Goal: Transaction & Acquisition: Book appointment/travel/reservation

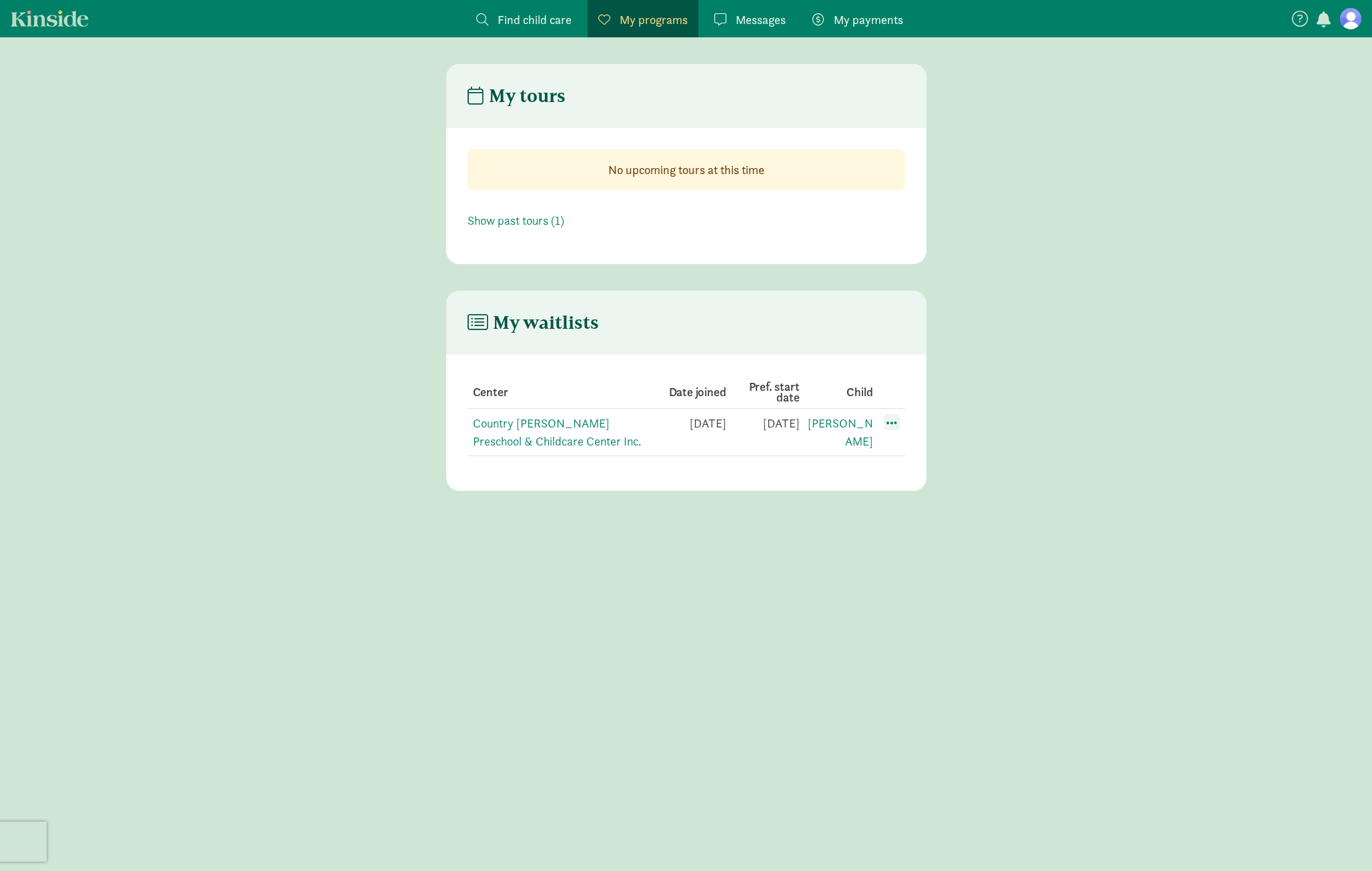
click at [896, 422] on span at bounding box center [892, 422] width 16 height 16
click at [906, 454] on div "Edit preferences" at bounding box center [938, 451] width 120 height 28
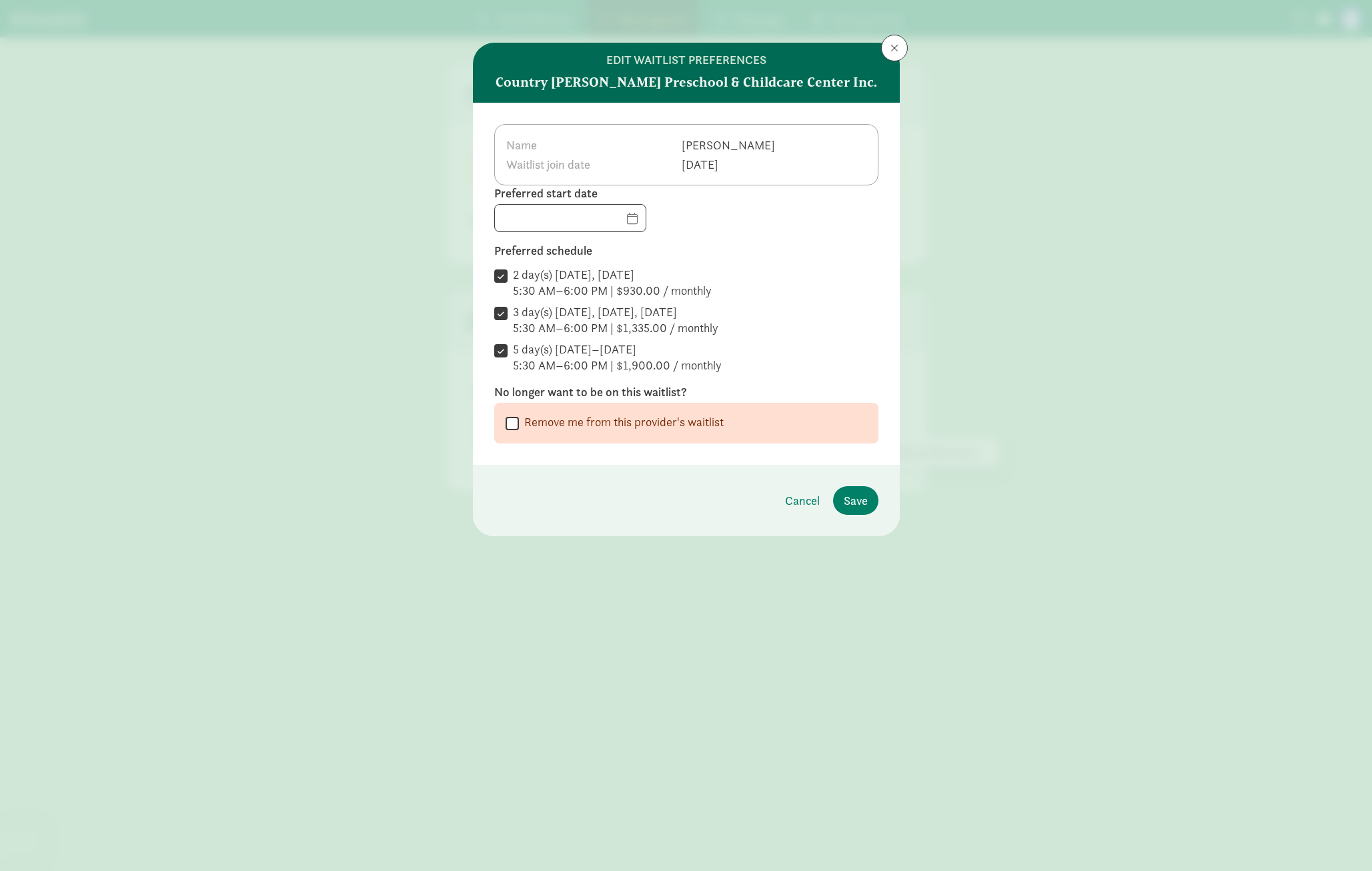
click at [511, 428] on input "Remove me from this provider's waitlist" at bounding box center [512, 423] width 13 height 18
checkbox input "true"
click at [760, 499] on span "Remove me from the waitlist" at bounding box center [795, 500] width 145 height 18
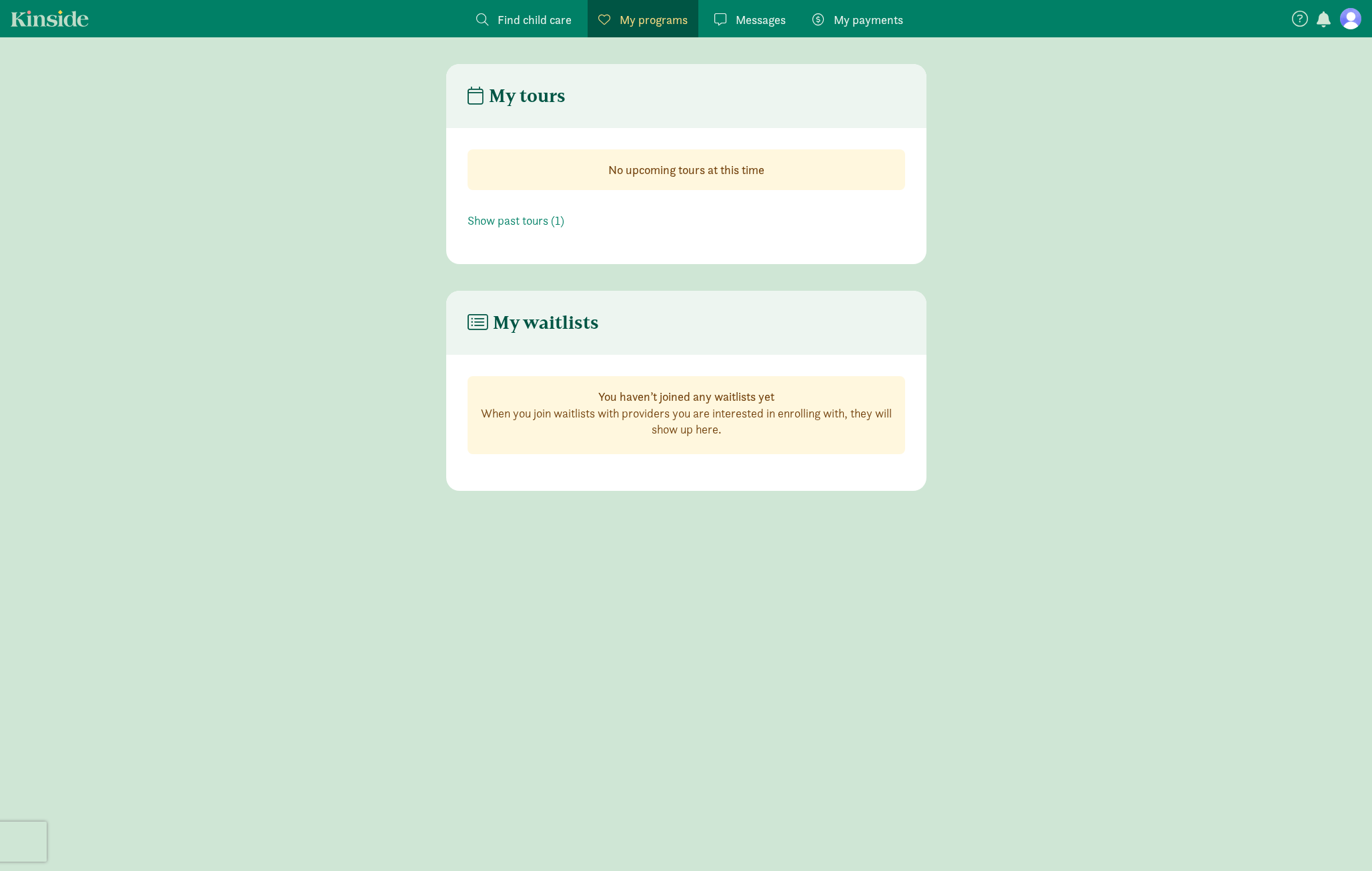
click at [540, 20] on span "Find child care" at bounding box center [535, 20] width 74 height 18
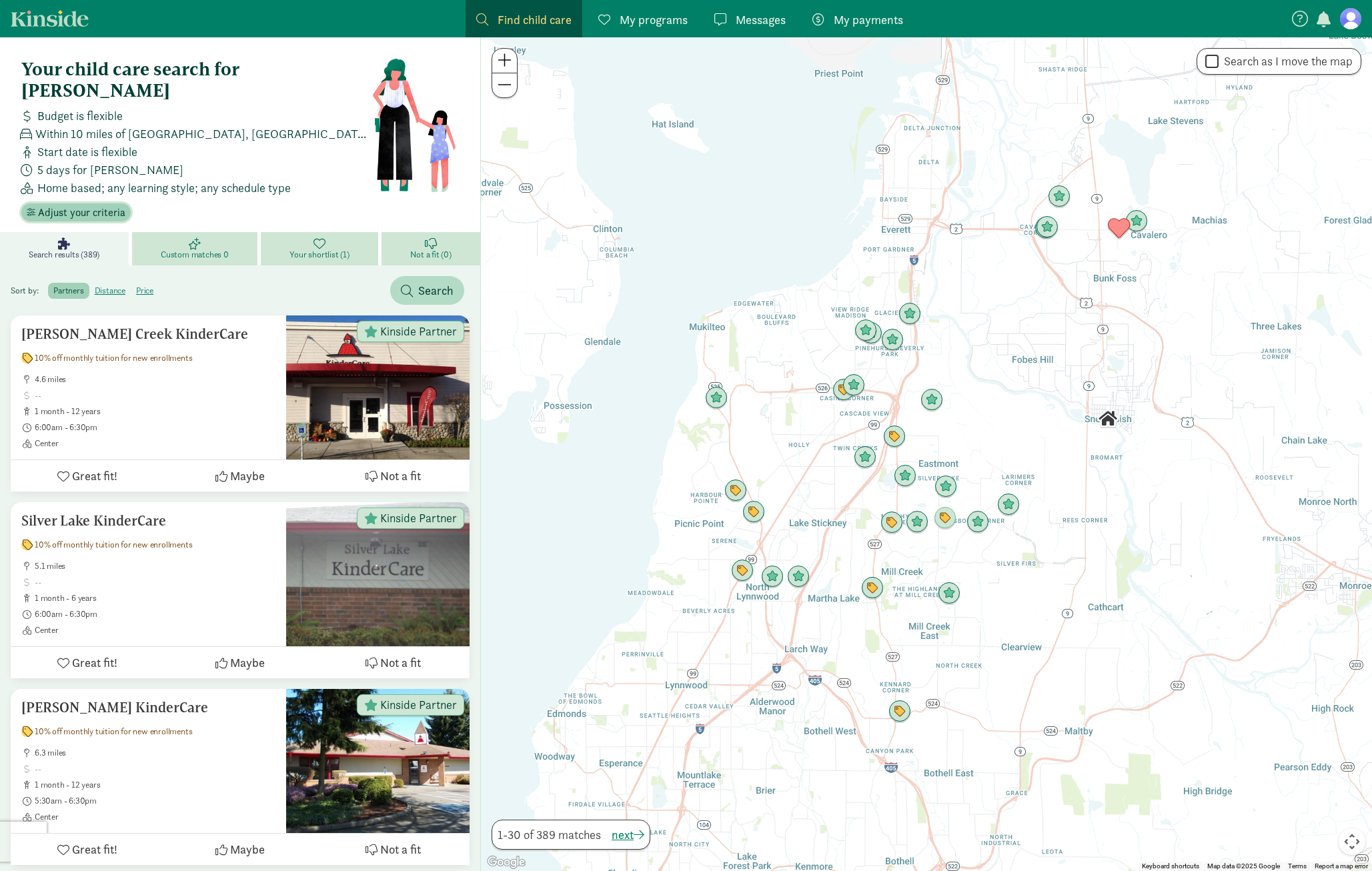
click at [40, 205] on span "Adjust your criteria" at bounding box center [81, 213] width 87 height 16
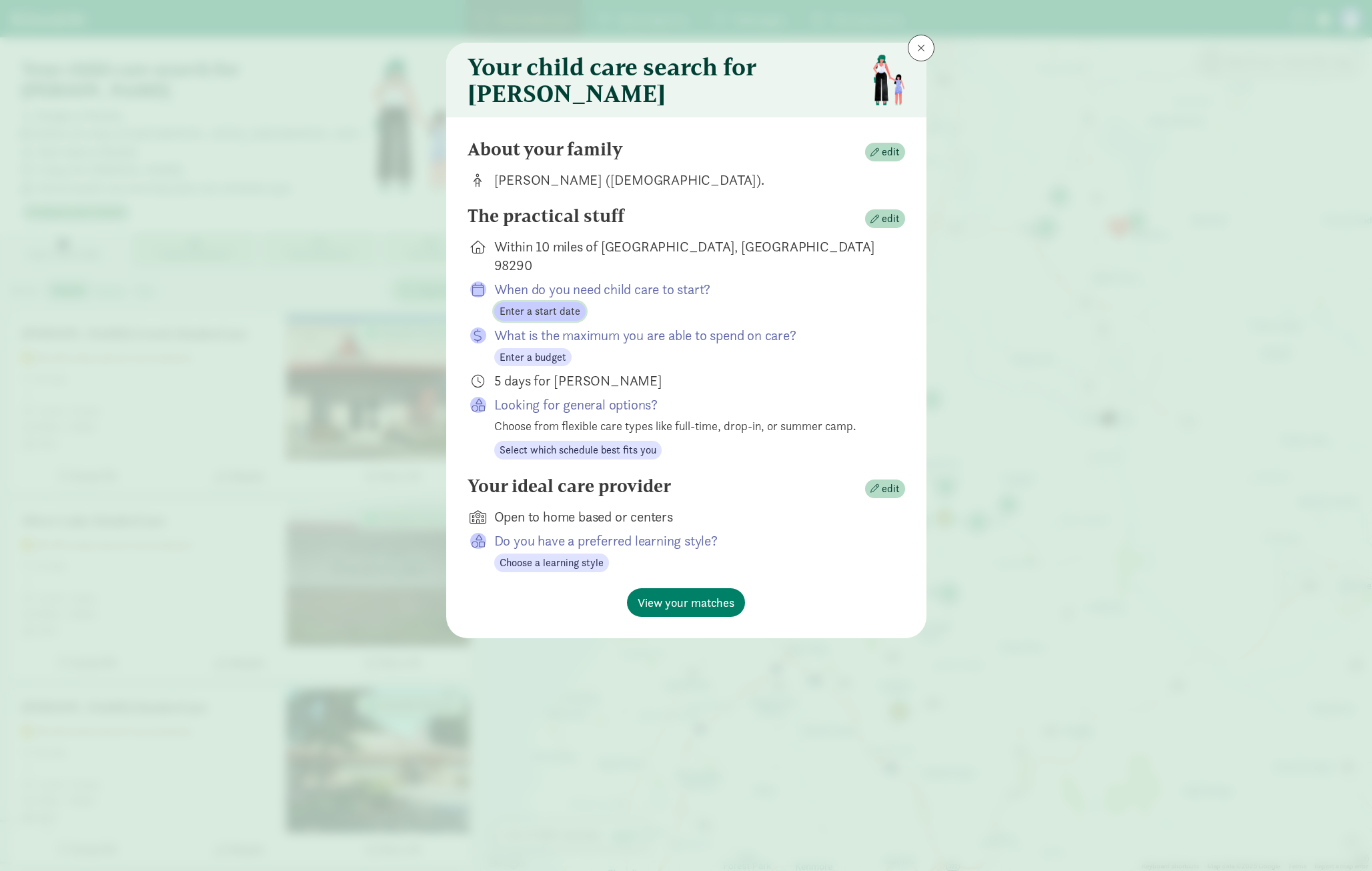
click at [529, 303] on span "Enter a start date" at bounding box center [540, 311] width 80 height 16
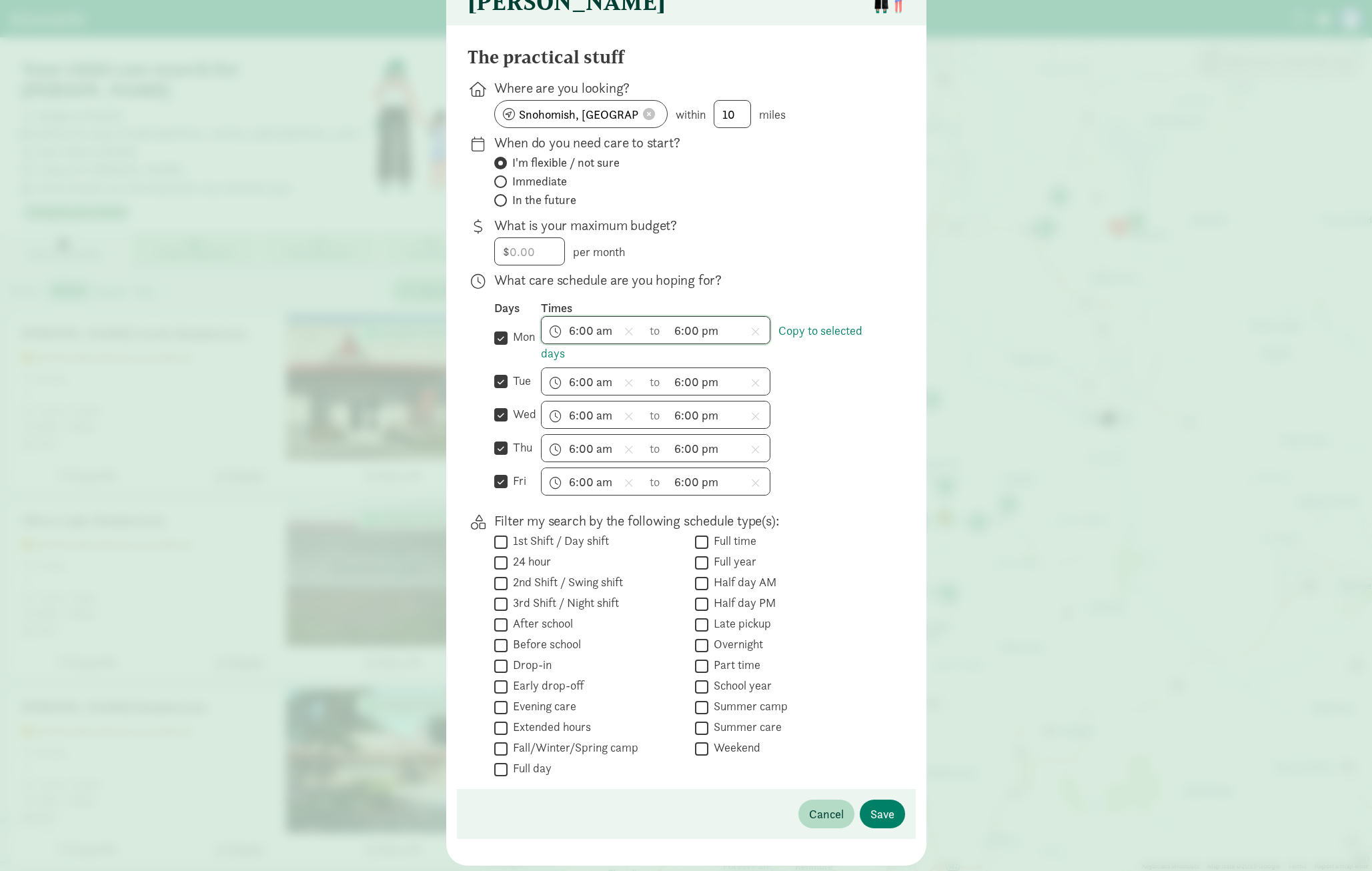
scroll to position [172, 0]
click at [586, 339] on input "6:00 am" at bounding box center [591, 330] width 102 height 27
click at [559, 415] on li "8" at bounding box center [561, 407] width 39 height 25
type input "8:00 am"
click at [855, 342] on link "Copy to selected days" at bounding box center [702, 342] width 321 height 39
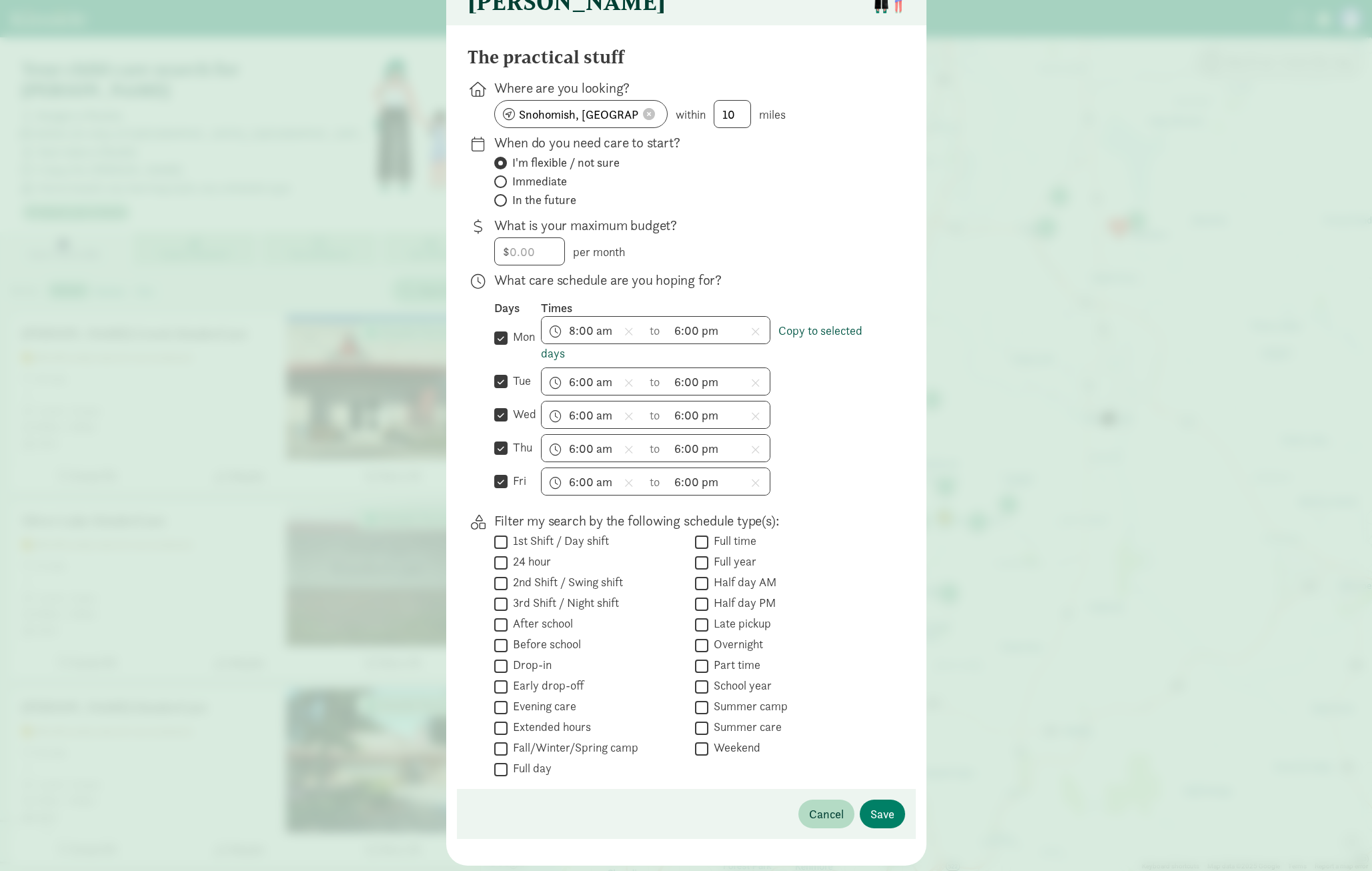
click at [819, 338] on link "Copy to selected days" at bounding box center [702, 342] width 321 height 39
click at [786, 395] on div "6:00 am h 12 1 2 3 4 5 6 7 8 9 10 11 mm 00 15 30 45 a am pm to 6:00 pm h 12 1 2…" at bounding box center [712, 381] width 343 height 28
click at [591, 395] on input "6:00 am" at bounding box center [591, 381] width 102 height 27
click at [565, 469] on li "8" at bounding box center [561, 458] width 39 height 25
type input "8:00 am"
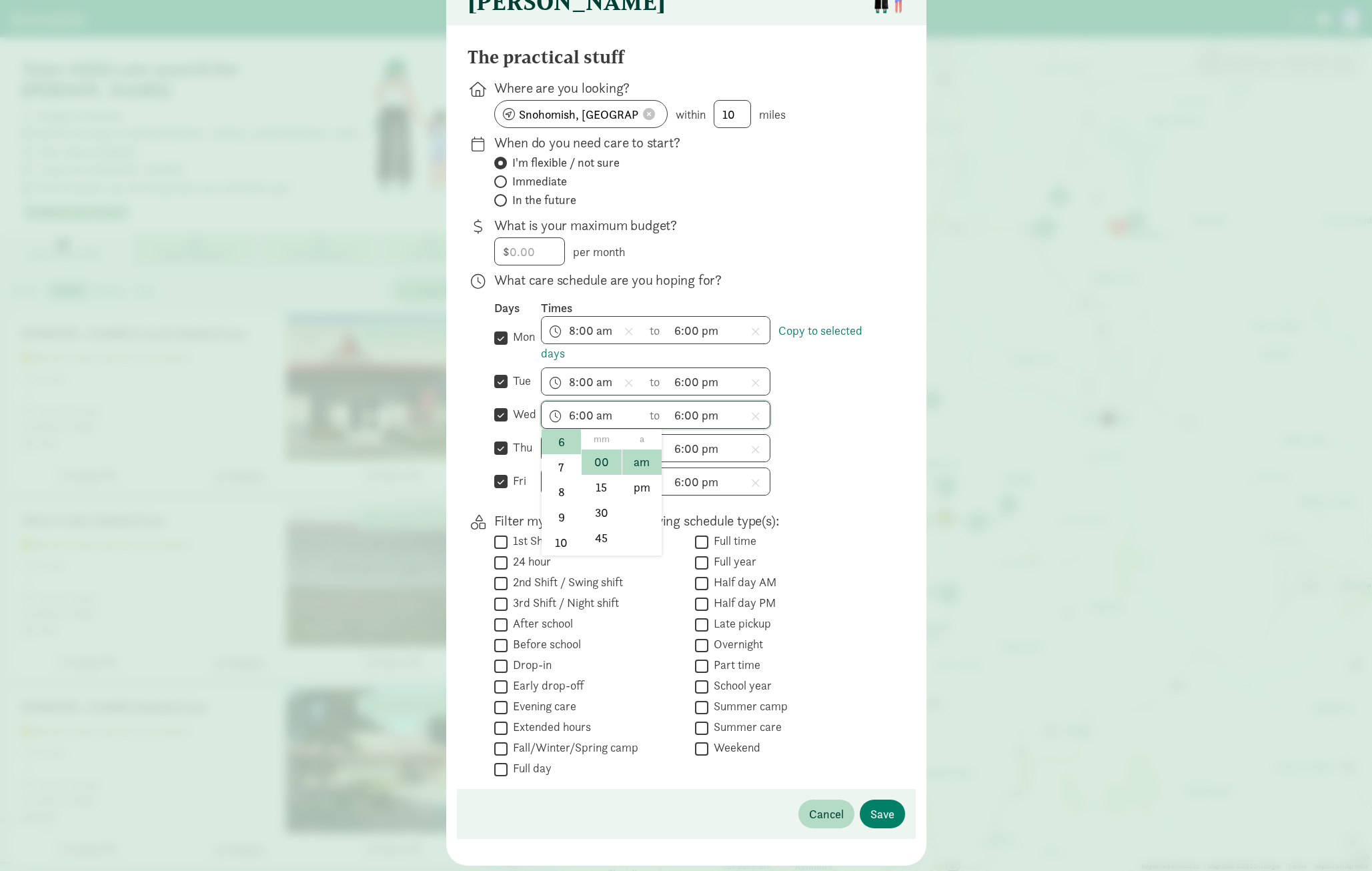
click at [571, 424] on input "6:00 am" at bounding box center [591, 415] width 102 height 27
click at [565, 502] on li "8" at bounding box center [561, 492] width 39 height 25
type input "8:00 am"
click at [574, 458] on input "6:00 am" at bounding box center [591, 448] width 102 height 27
click at [567, 531] on li "8" at bounding box center [561, 525] width 39 height 25
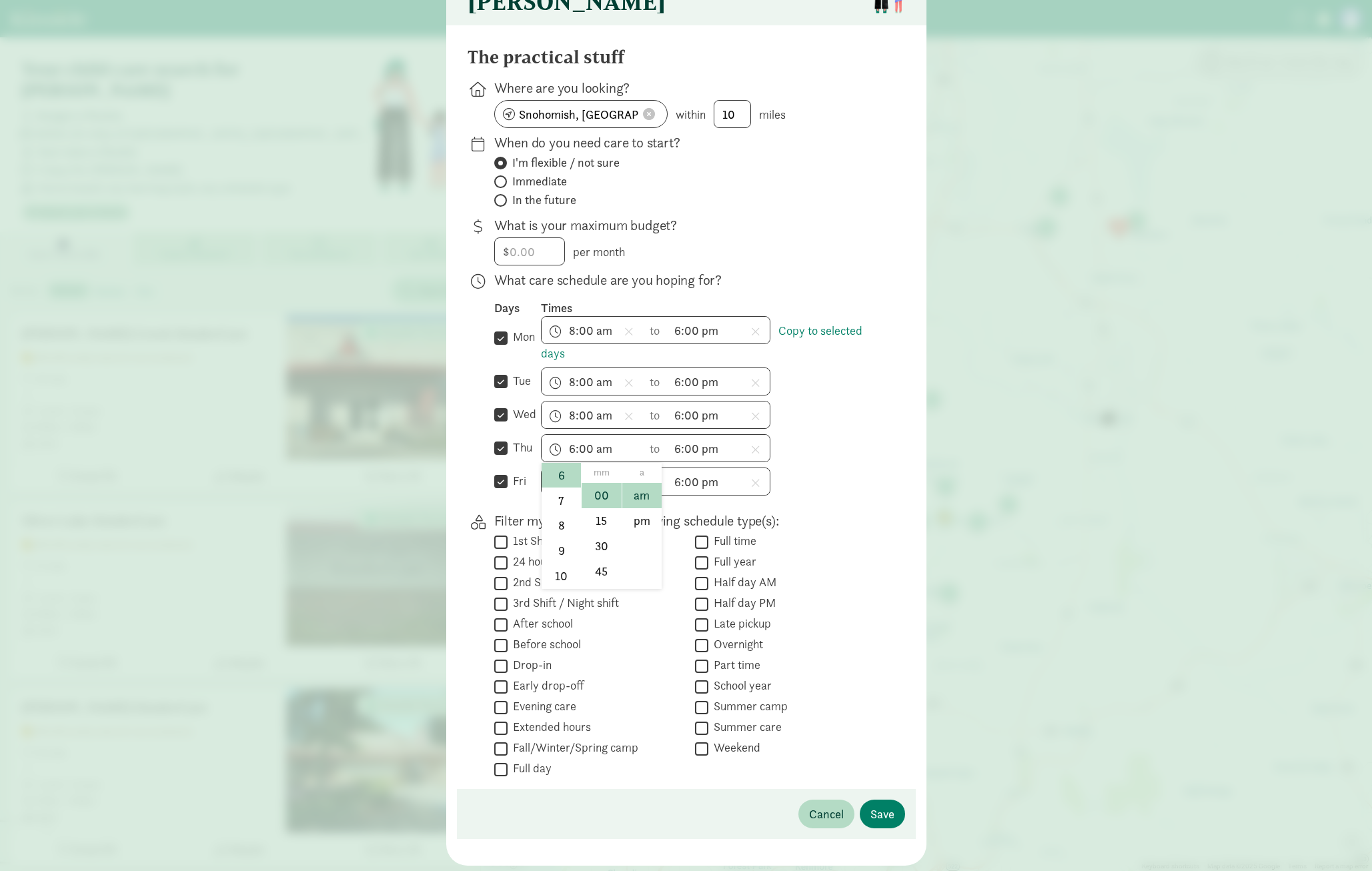
type input "8:00 am"
click at [573, 488] on input "6:00 am" at bounding box center [591, 481] width 102 height 27
click at [567, 572] on li "8" at bounding box center [561, 558] width 39 height 25
type input "8:00 am"
click at [703, 550] on input "Full time" at bounding box center [701, 541] width 13 height 18
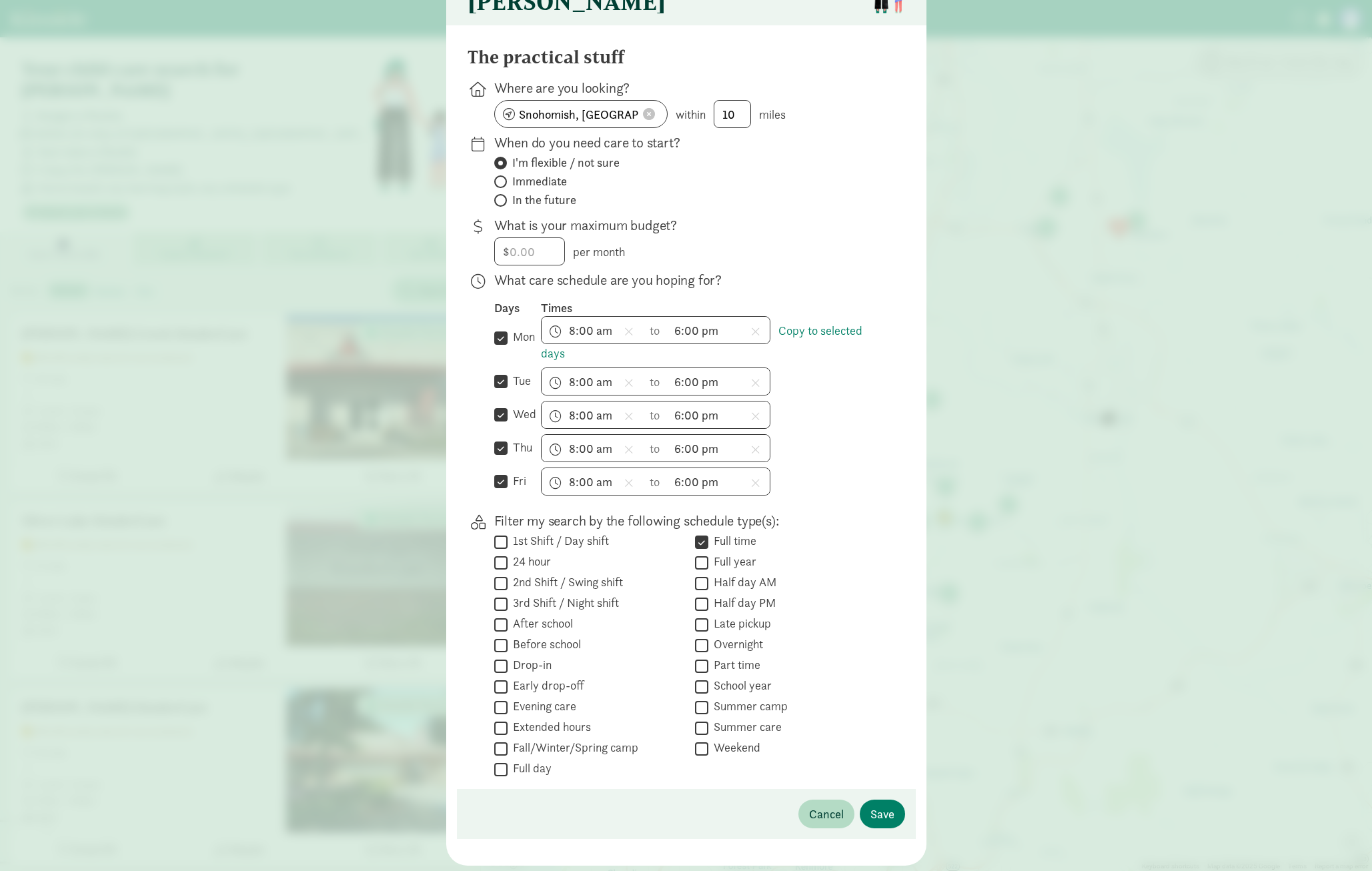
click at [703, 550] on input "Full time" at bounding box center [701, 541] width 13 height 18
checkbox input "false"
click at [577, 338] on input "8:00 am" at bounding box center [591, 330] width 102 height 27
click at [571, 360] on li "7" at bounding box center [561, 357] width 39 height 25
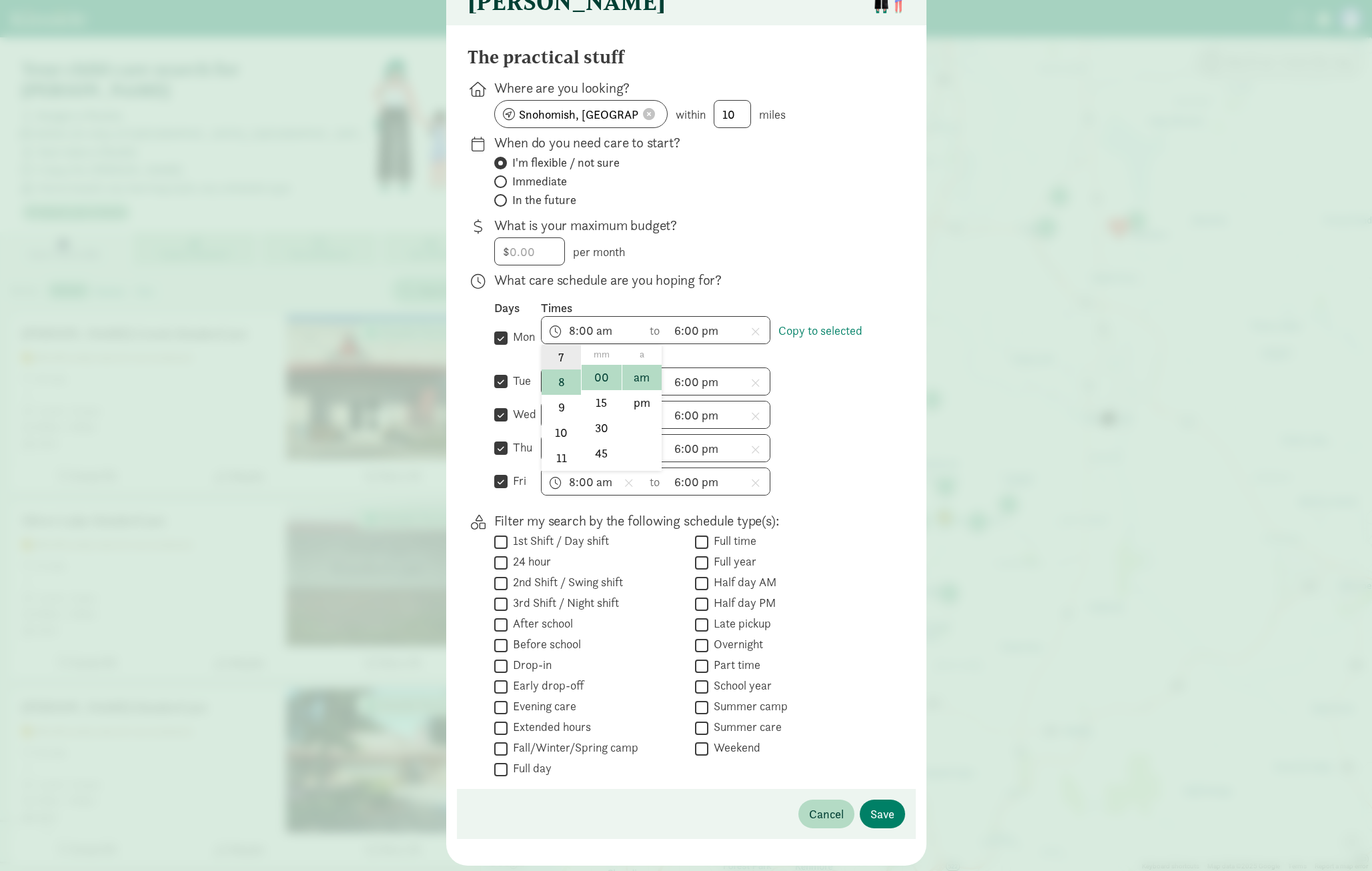
type input "7:00 am"
click at [584, 392] on input "8:00 am" at bounding box center [591, 381] width 102 height 27
click at [565, 419] on li "7" at bounding box center [561, 408] width 39 height 25
type input "7:00 am"
click at [576, 426] on input "8:00 am" at bounding box center [591, 415] width 102 height 27
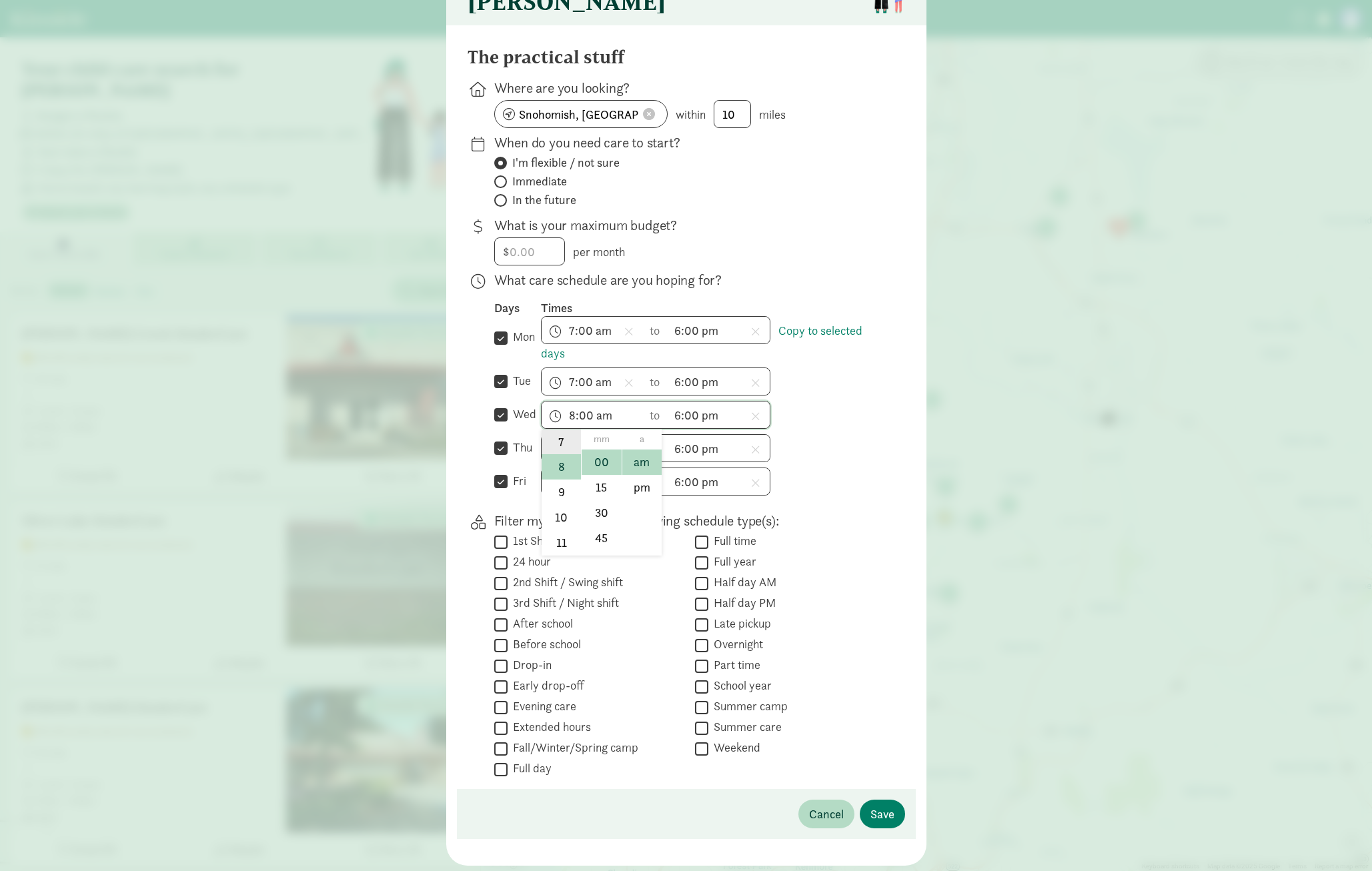
click at [566, 454] on li "7" at bounding box center [561, 441] width 39 height 25
type input "7:00 am"
click at [569, 460] on input "8:00 am" at bounding box center [591, 448] width 102 height 27
click at [560, 487] on li "7" at bounding box center [561, 475] width 39 height 25
type input "7:00 am"
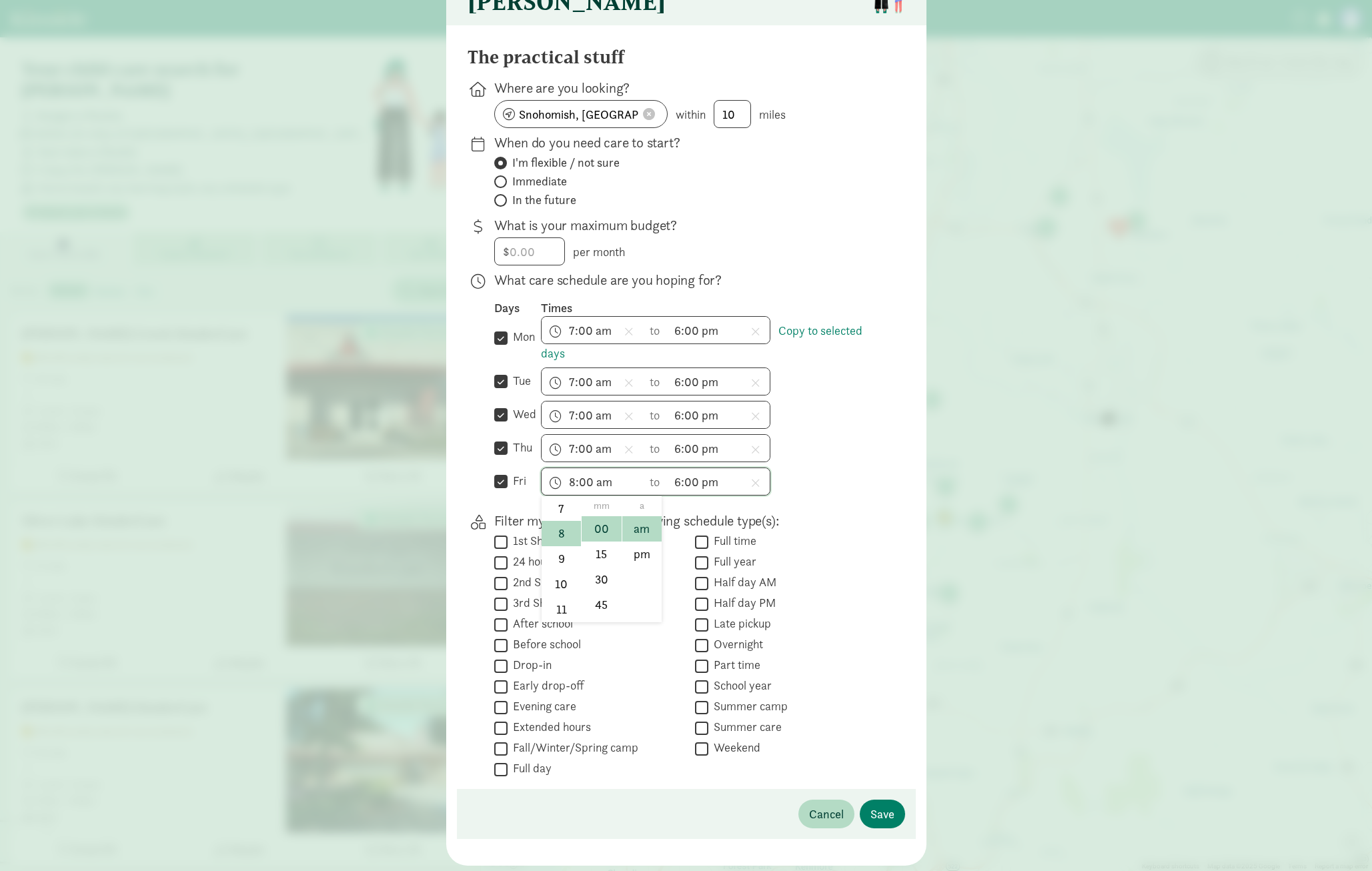
click at [577, 494] on input "8:00 am" at bounding box center [591, 481] width 102 height 27
click at [566, 520] on li "7" at bounding box center [561, 508] width 39 height 25
type input "7:00 am"
click at [876, 822] on span "Save" at bounding box center [882, 814] width 24 height 18
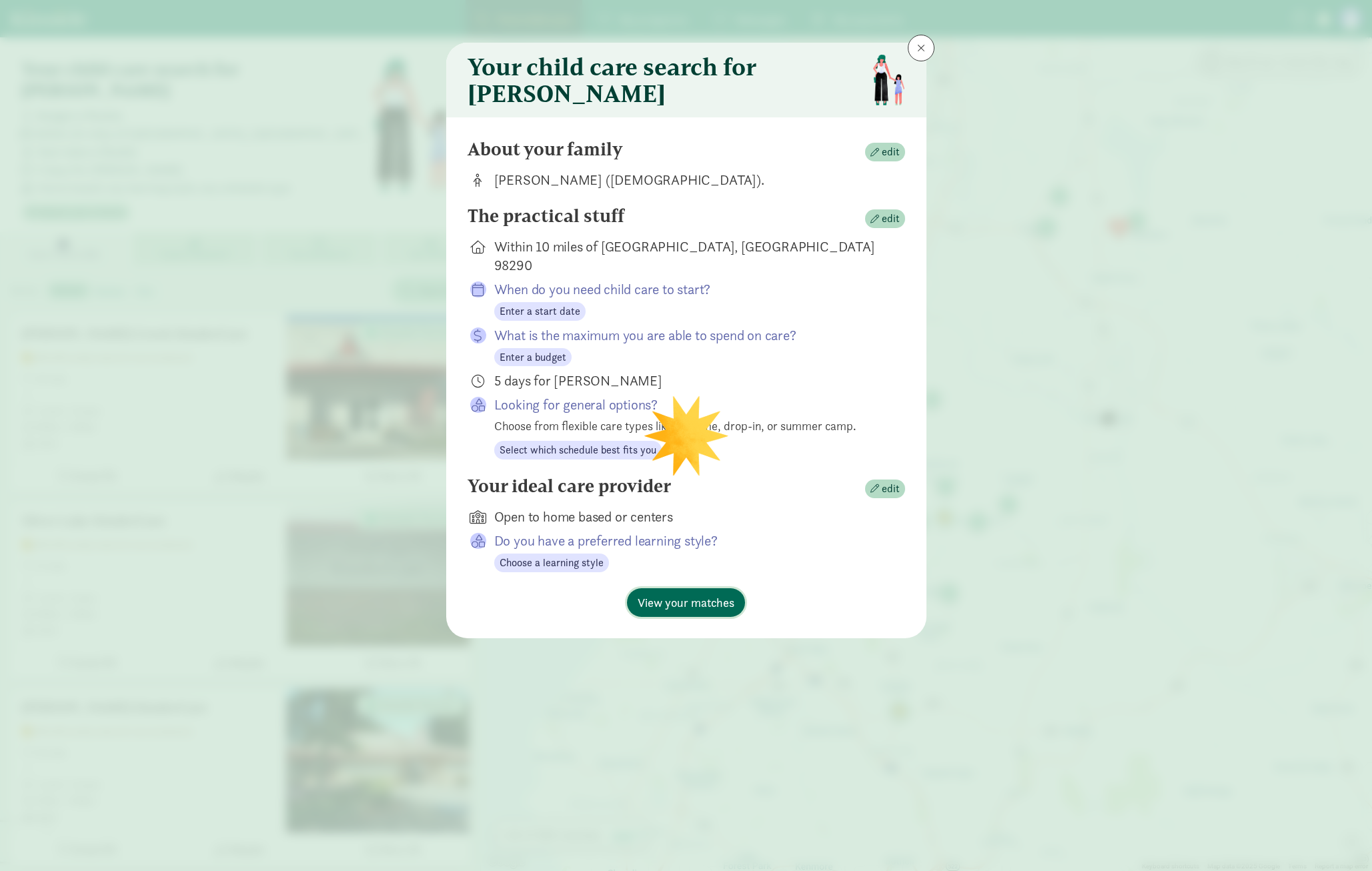
click at [667, 594] on span "View your matches" at bounding box center [685, 602] width 97 height 18
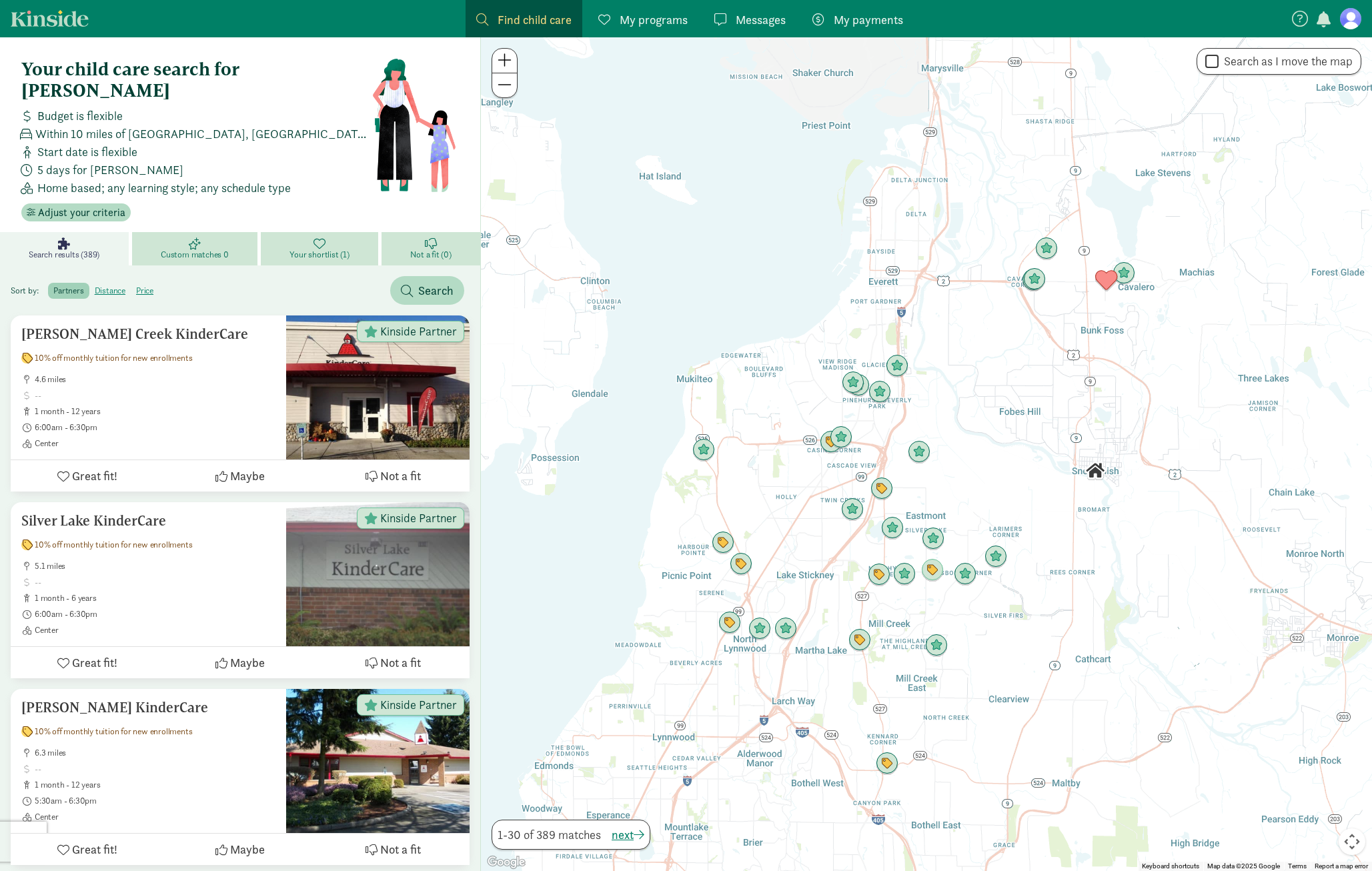
drag, startPoint x: 1055, startPoint y: 327, endPoint x: 1038, endPoint y: 384, distance: 59.5
click at [1038, 384] on div at bounding box center [925, 454] width 891 height 833
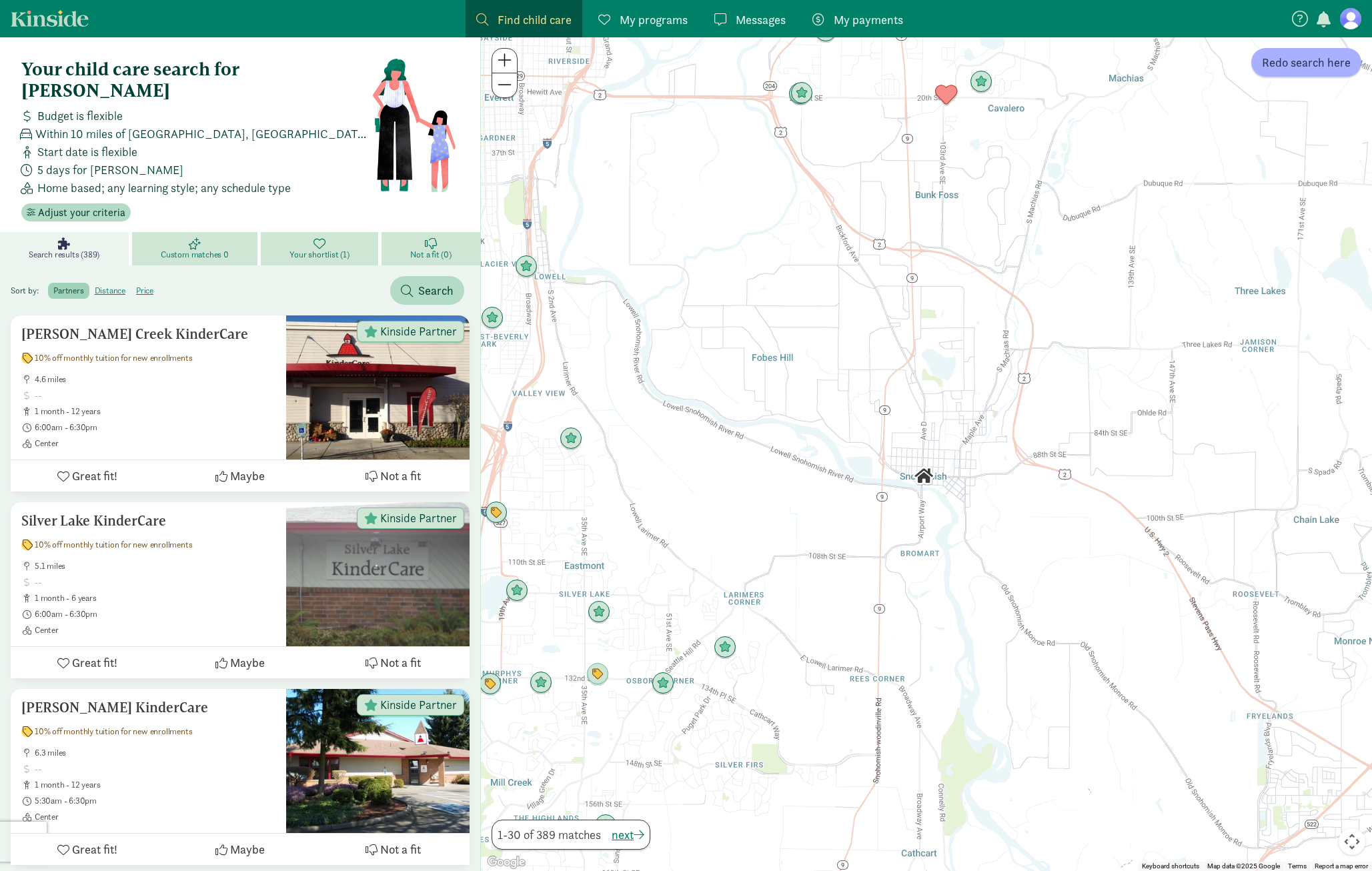
drag, startPoint x: 1233, startPoint y: 532, endPoint x: 1030, endPoint y: 557, distance: 204.5
click at [1030, 557] on div at bounding box center [925, 454] width 891 height 833
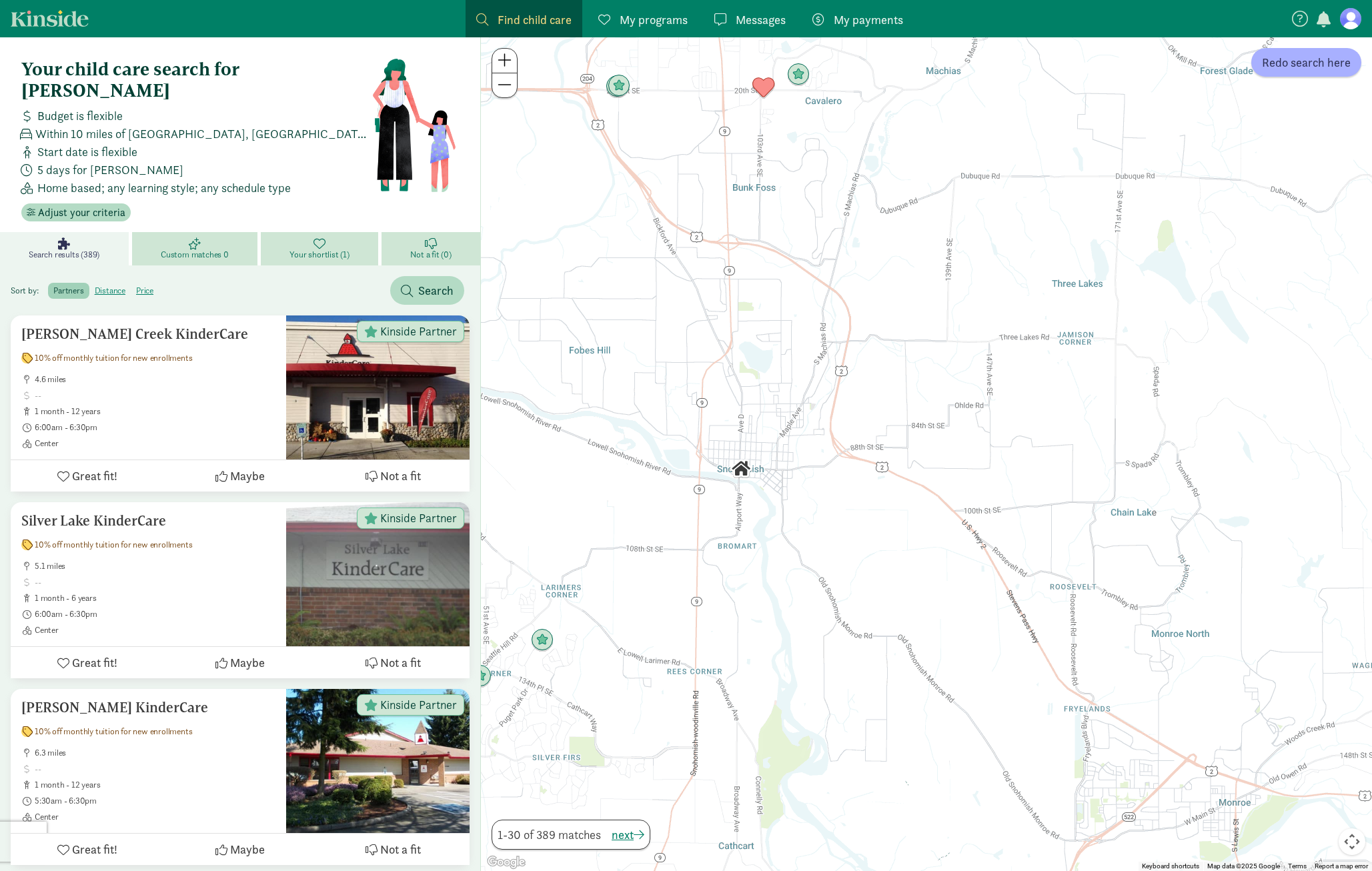
drag, startPoint x: 1031, startPoint y: 505, endPoint x: 884, endPoint y: 514, distance: 147.3
click at [884, 514] on div at bounding box center [925, 454] width 891 height 833
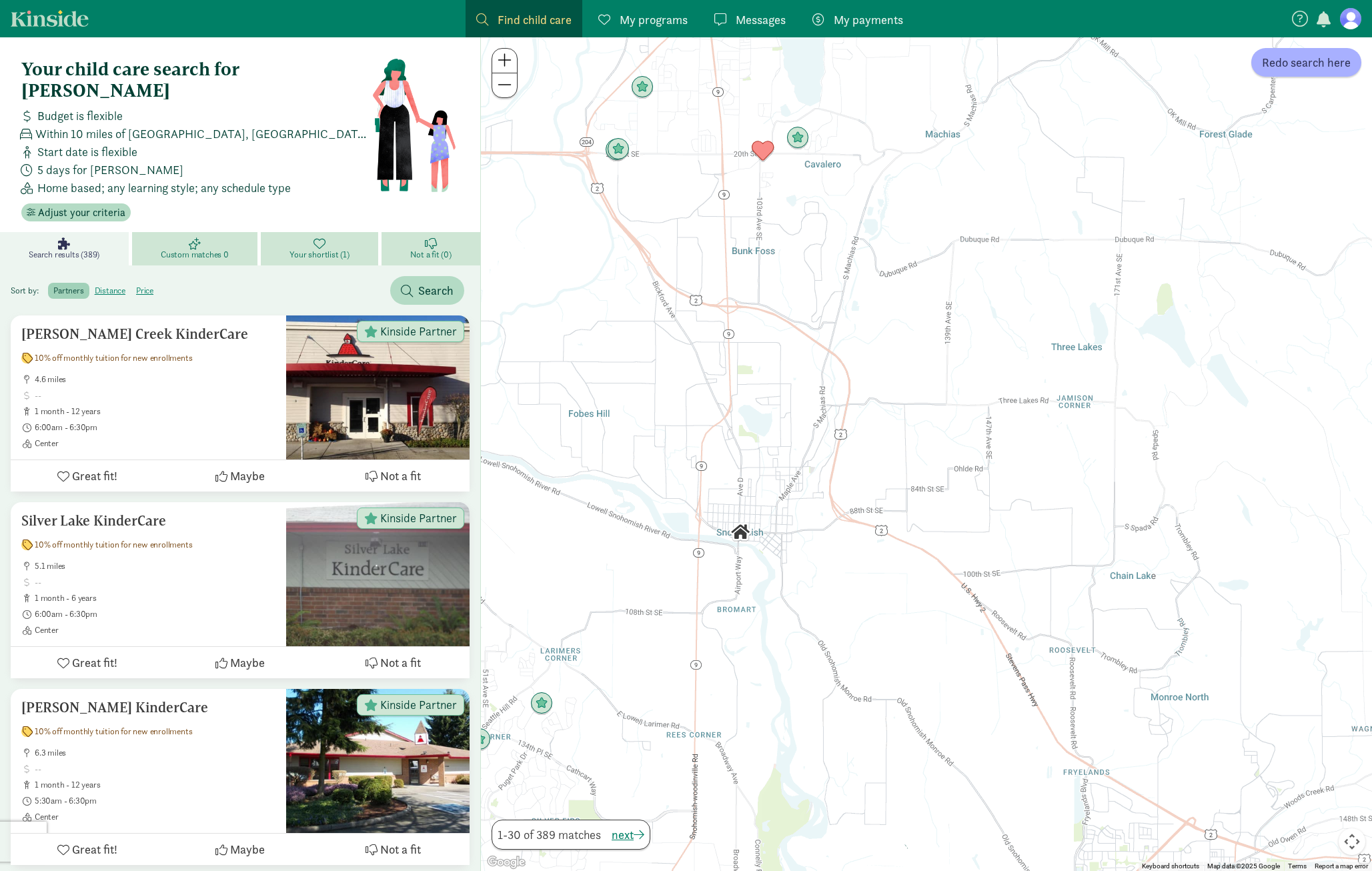
drag, startPoint x: 959, startPoint y: 472, endPoint x: 959, endPoint y: 537, distance: 65.0
click at [959, 537] on div at bounding box center [925, 454] width 891 height 833
click at [1318, 64] on span "Redo search here" at bounding box center [1306, 62] width 89 height 18
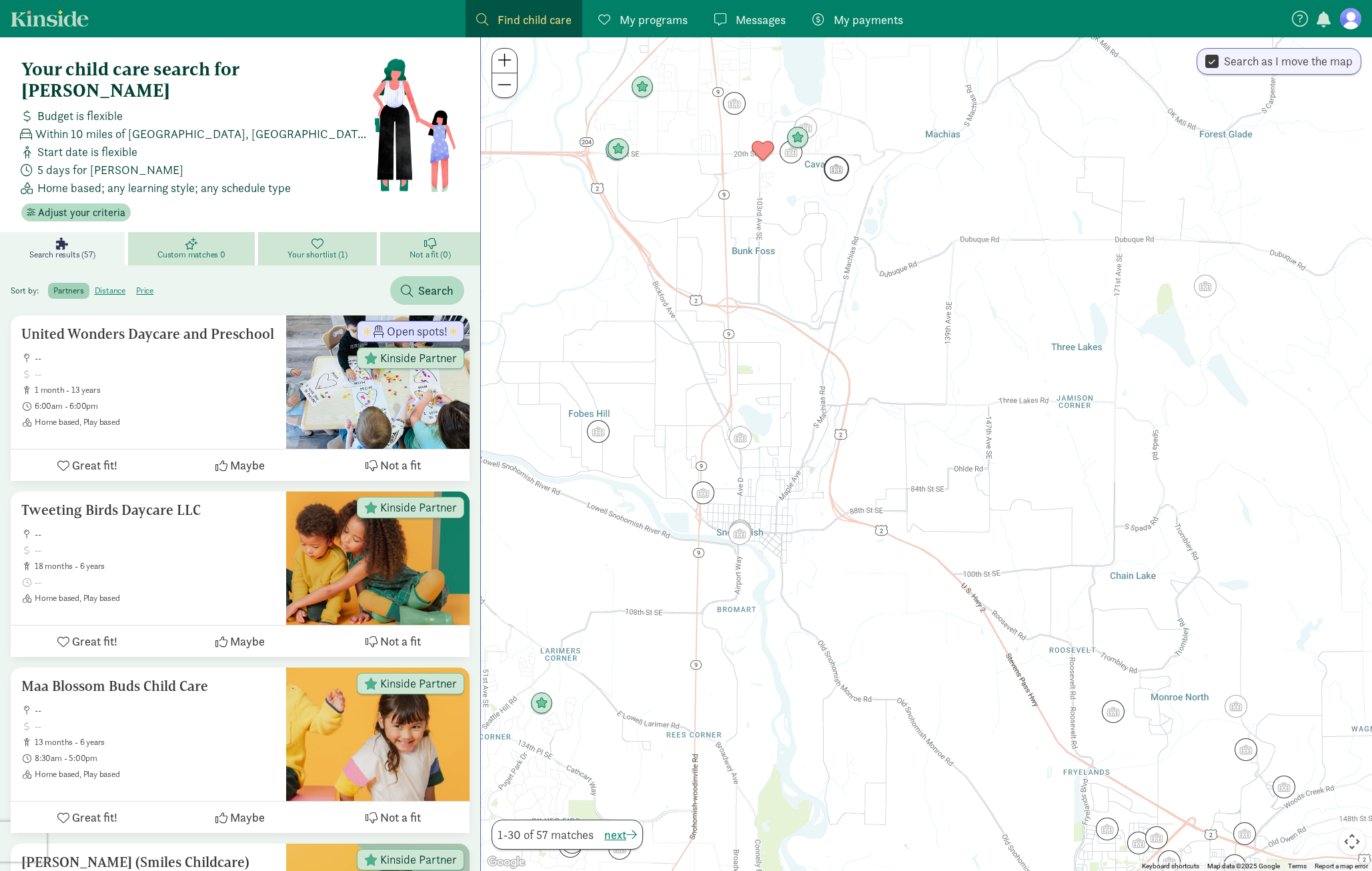
click at [844, 172] on img "Click to see details" at bounding box center [836, 169] width 25 height 25
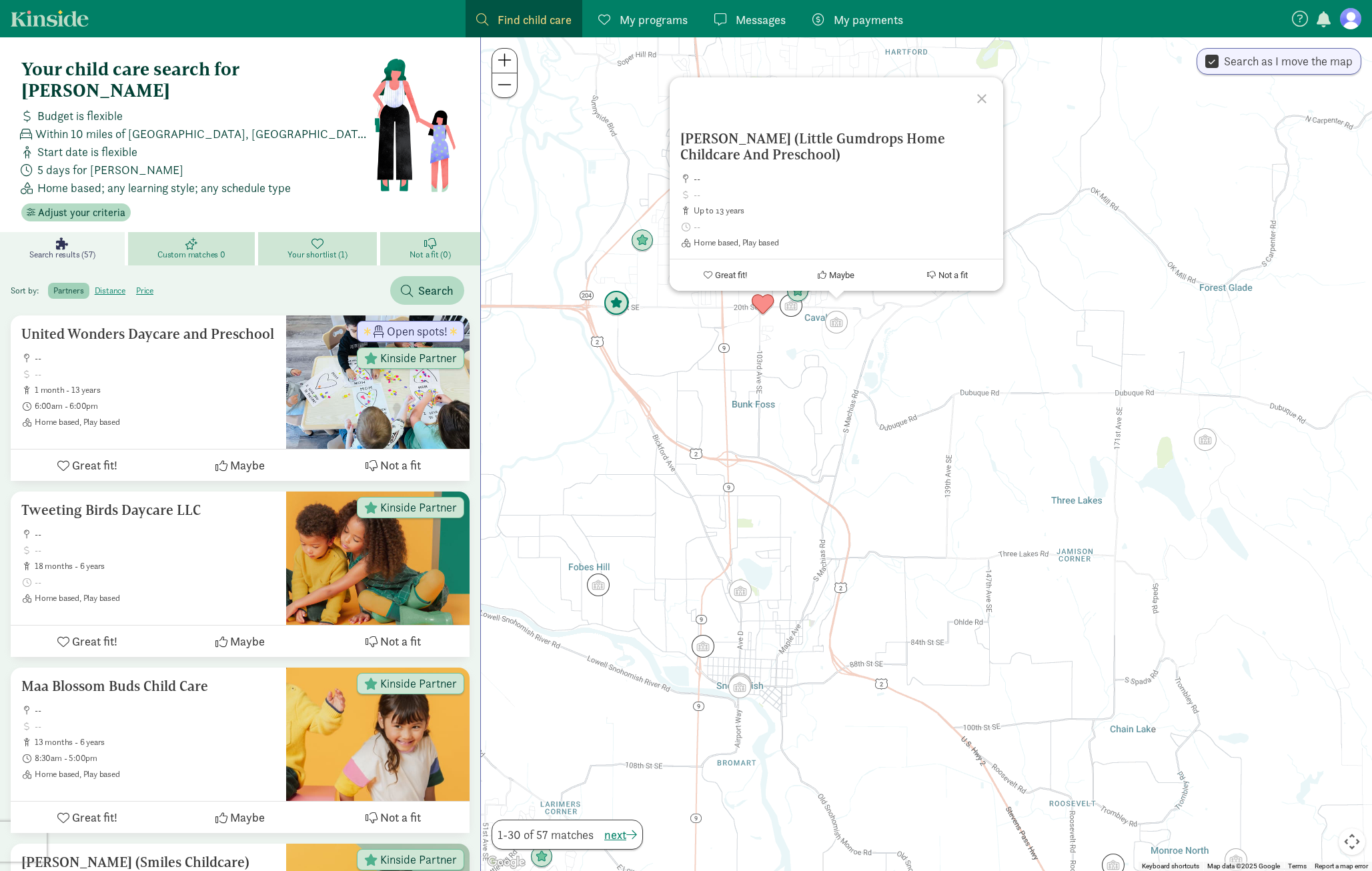
click at [614, 305] on img "Click to see details" at bounding box center [616, 303] width 25 height 25
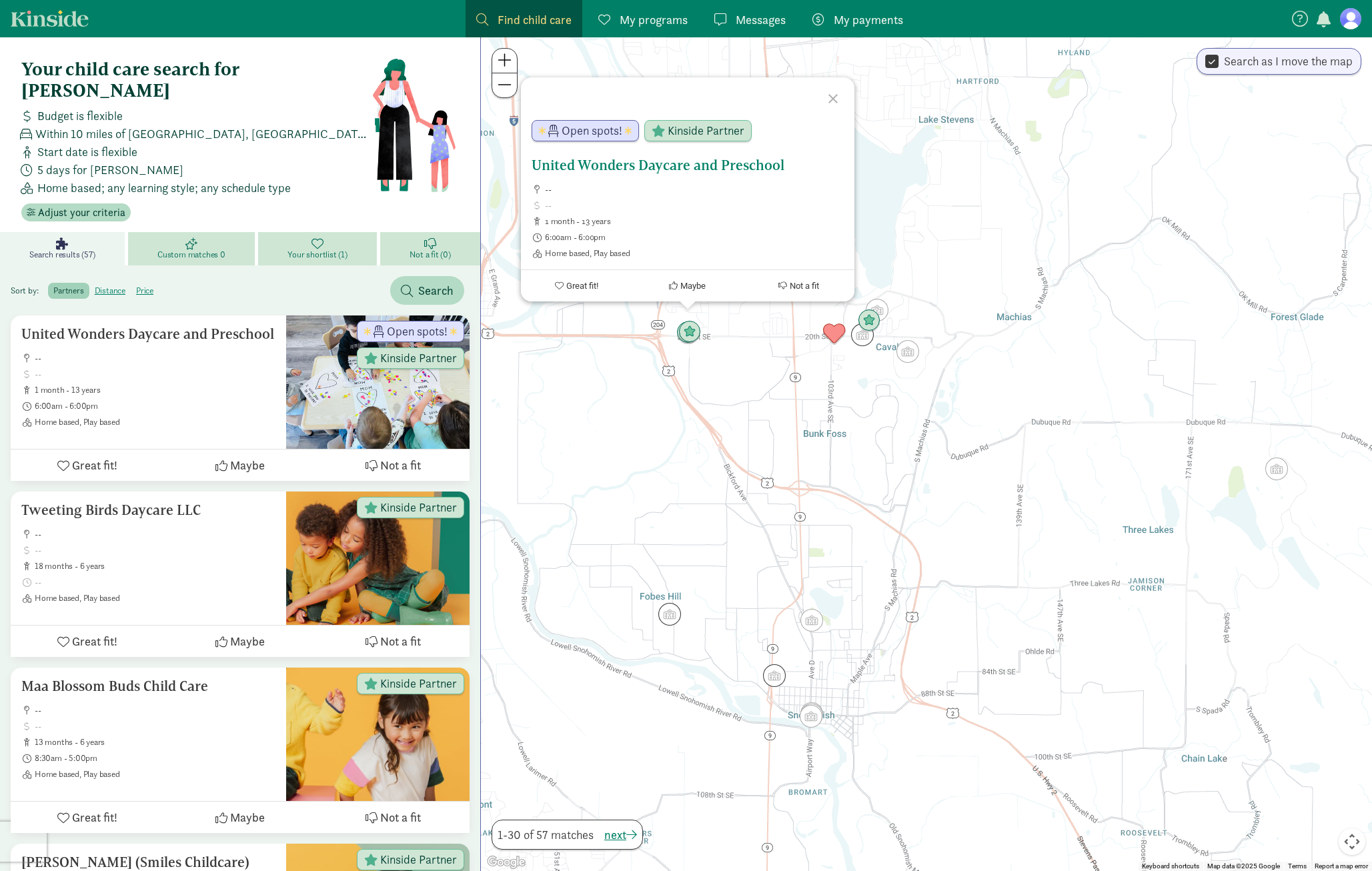
click at [641, 166] on h5 "United Wonders Daycare and Preschool" at bounding box center [688, 165] width 312 height 16
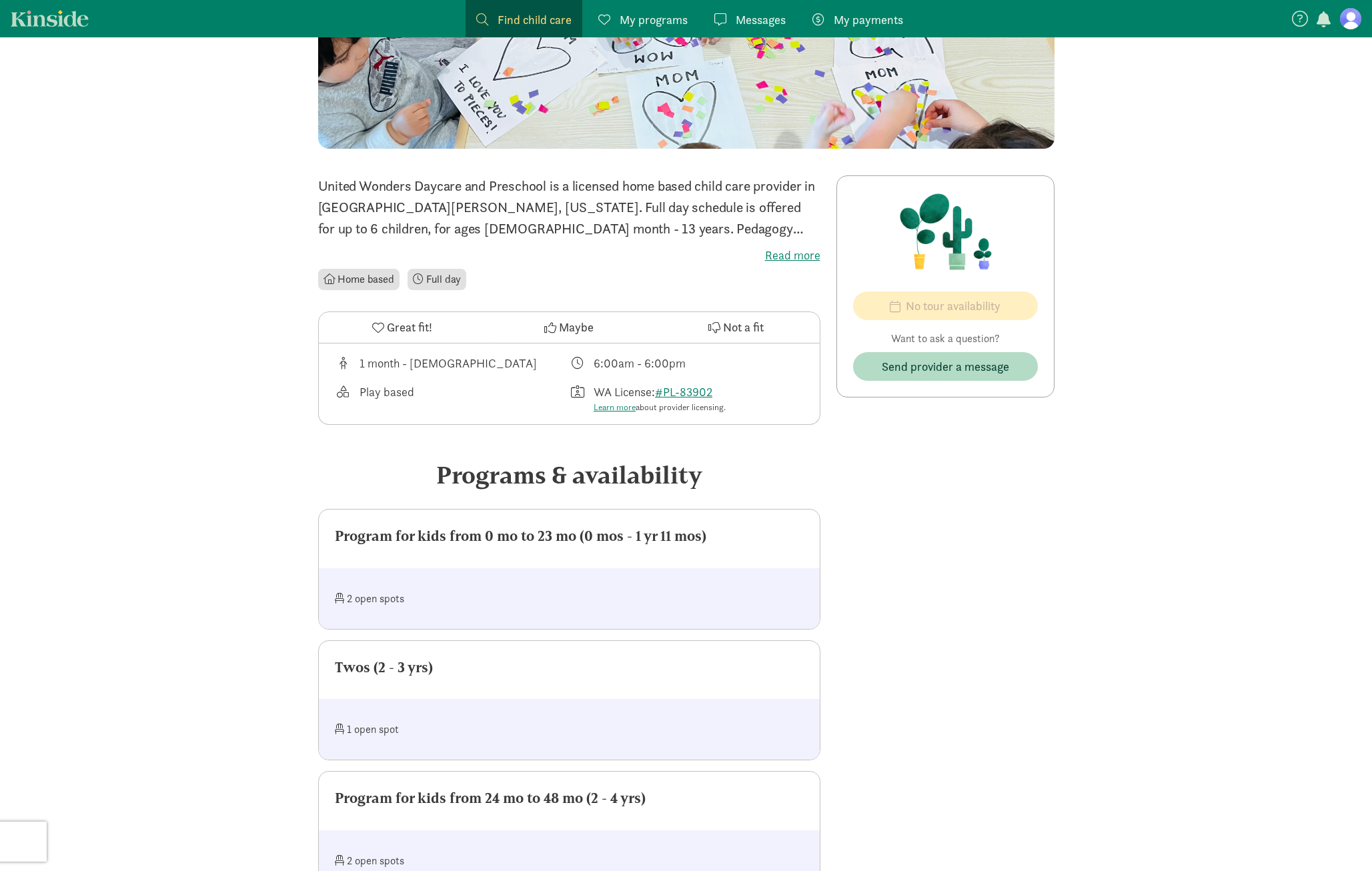
scroll to position [340, 0]
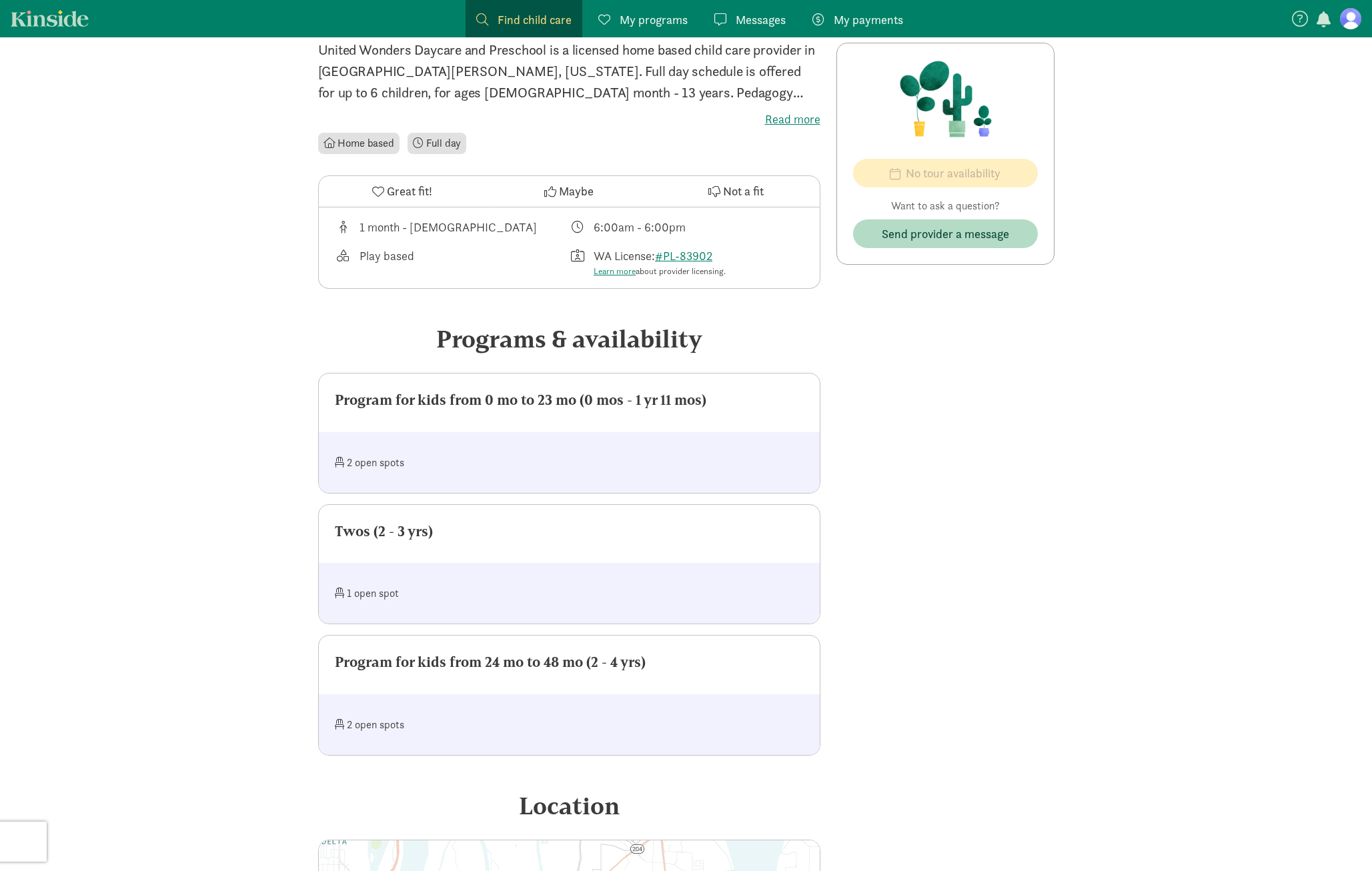
click at [415, 539] on div "Twos (2 - 3 yrs)" at bounding box center [569, 531] width 469 height 21
click at [380, 597] on div "1 open spot" at bounding box center [452, 593] width 235 height 28
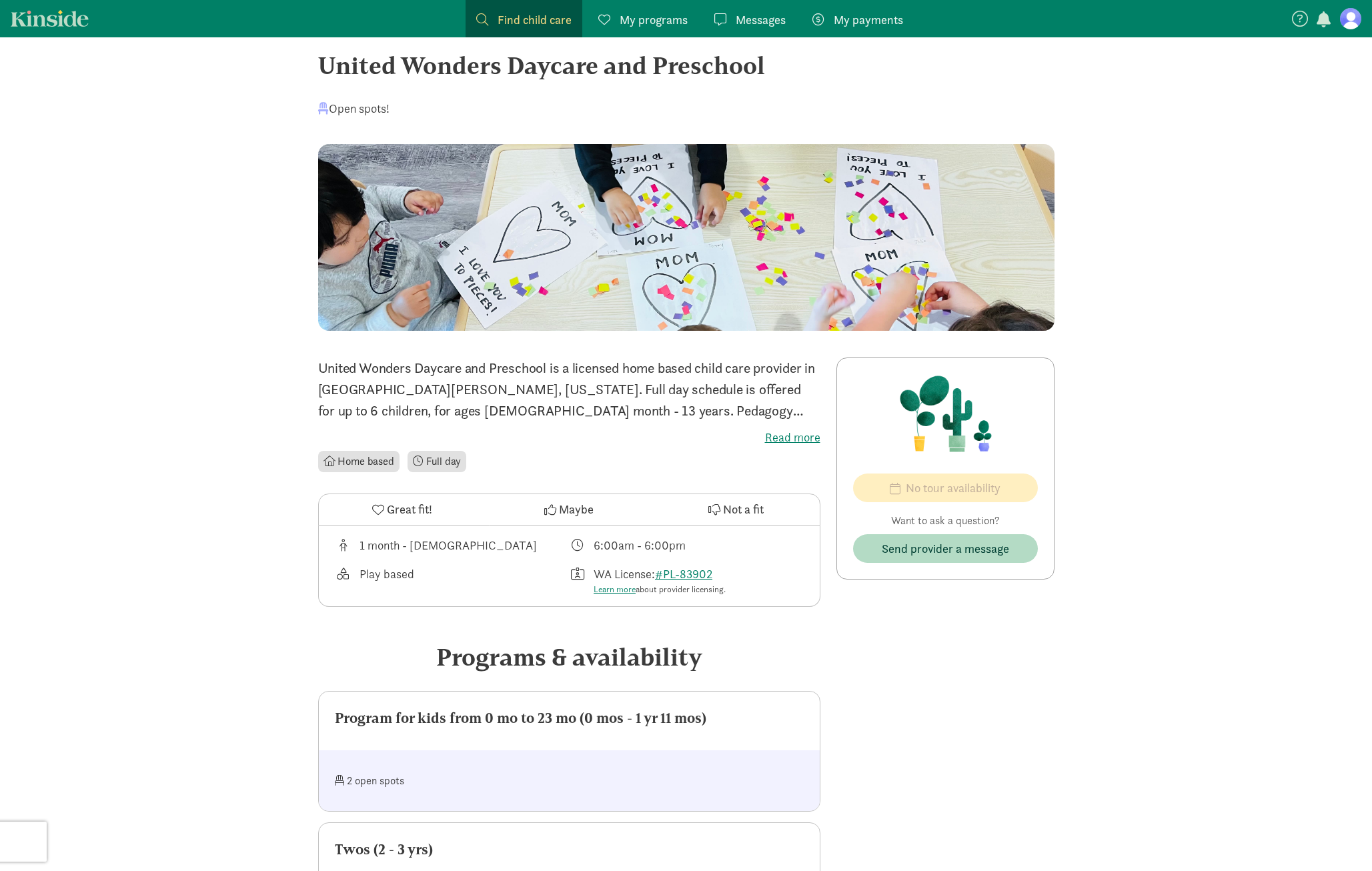
scroll to position [0, 0]
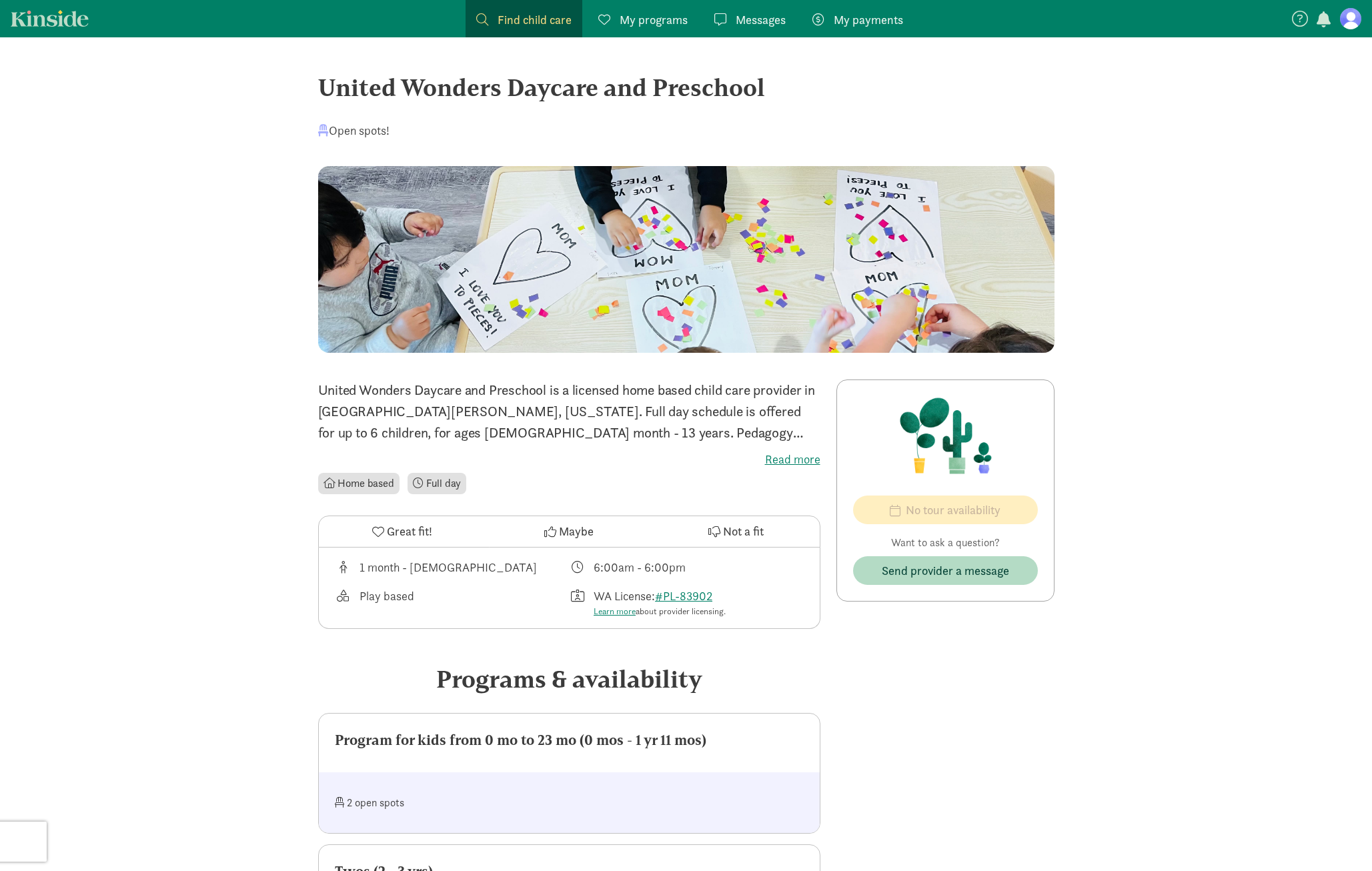
click at [798, 460] on label "Read more" at bounding box center [569, 459] width 502 height 16
click at [0, 0] on input "Read more" at bounding box center [0, 0] width 0 height 0
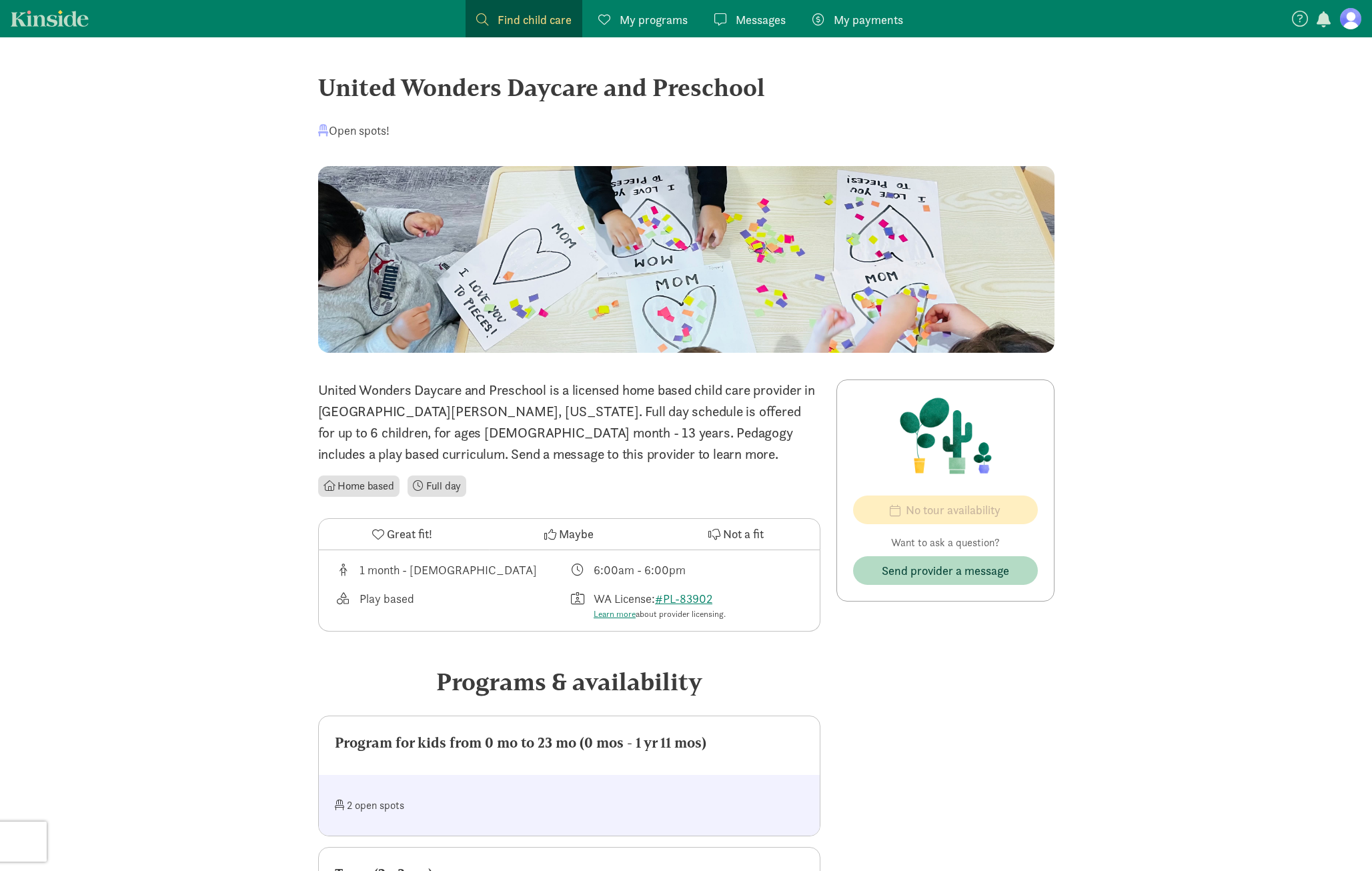
drag, startPoint x: 321, startPoint y: 92, endPoint x: 903, endPoint y: 100, distance: 582.1
click at [903, 100] on div "United Wonders Daycare and Preschool" at bounding box center [686, 87] width 736 height 36
copy div "United Wonders Daycare and Preschool"
